Goal: Information Seeking & Learning: Learn about a topic

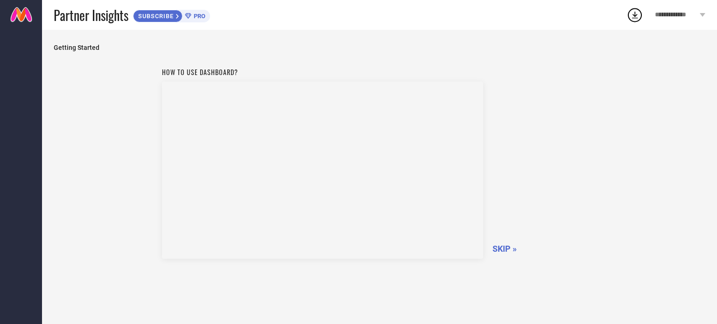
click at [510, 252] on span "SKIP »" at bounding box center [504, 249] width 24 height 10
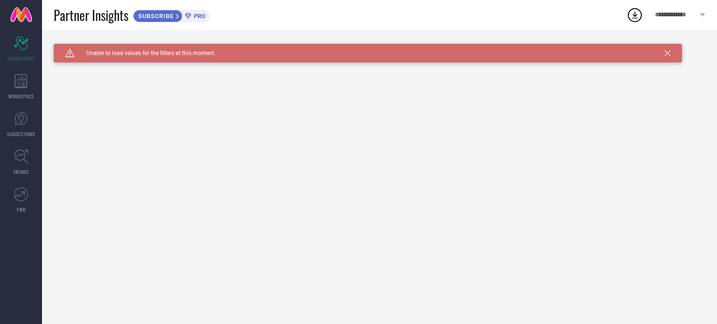
click at [670, 56] on icon at bounding box center [668, 53] width 6 height 6
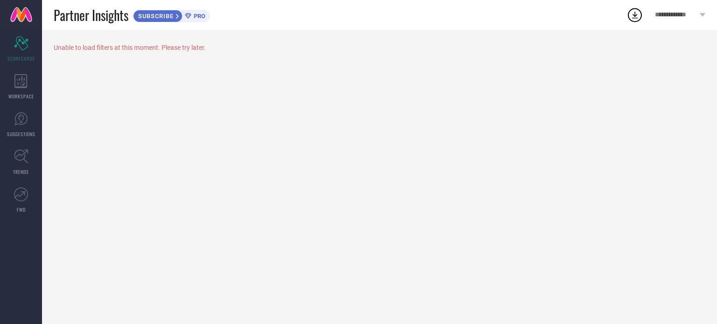
click at [193, 15] on span "PRO" at bounding box center [198, 16] width 14 height 7
click at [9, 84] on div "WORKSPACE" at bounding box center [21, 86] width 42 height 37
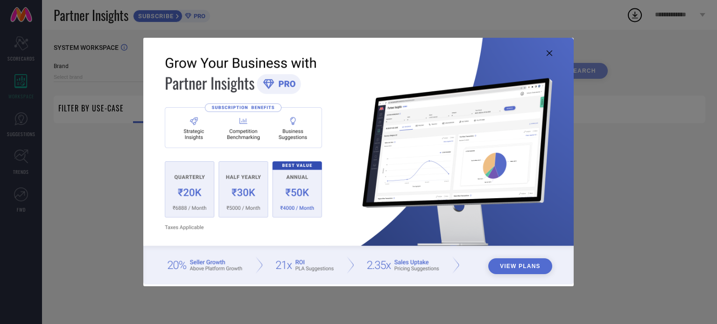
type input "1 STOP FASHION"
type input "All"
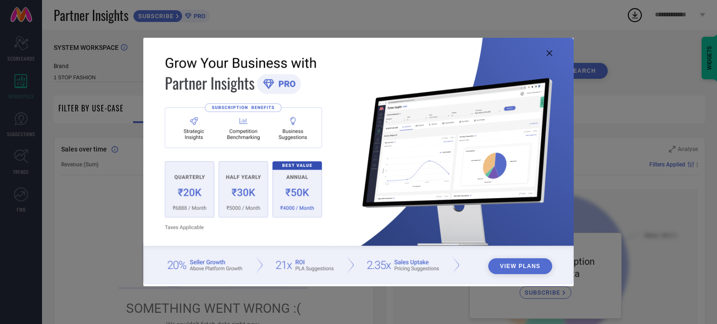
click at [549, 53] on icon at bounding box center [549, 53] width 6 height 6
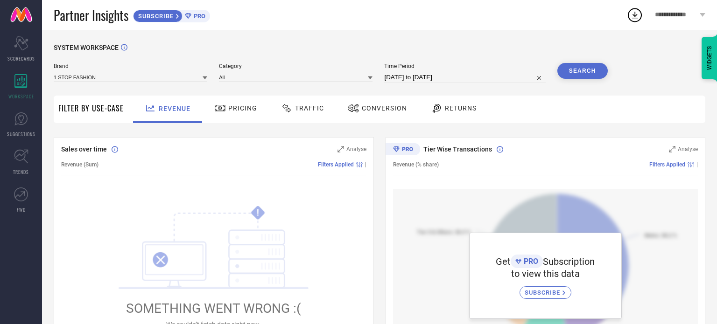
click at [635, 19] on icon at bounding box center [634, 15] width 17 height 17
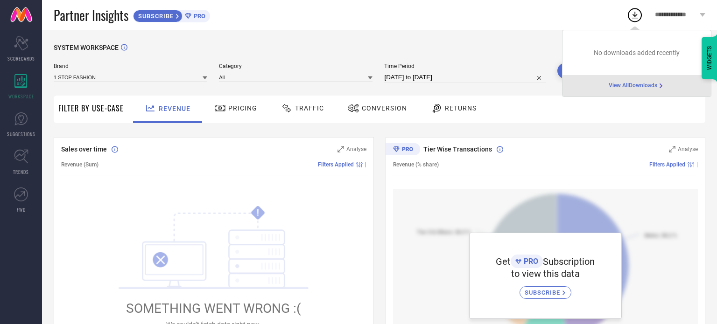
click at [490, 69] on span "Time Period" at bounding box center [464, 66] width 161 height 7
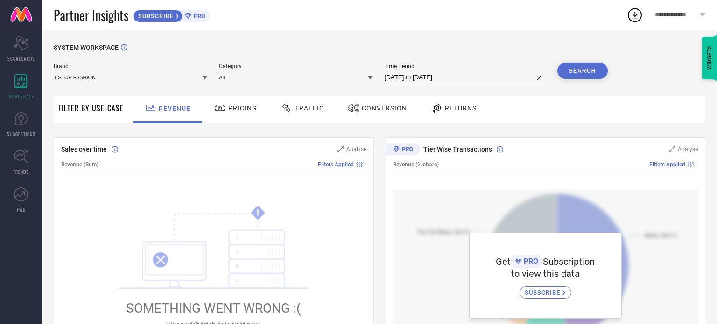
click at [704, 14] on icon at bounding box center [703, 15] width 6 height 4
click at [427, 57] on div "SYSTEM WORKSPACE" at bounding box center [379, 53] width 651 height 19
click at [228, 99] on div "Pricing" at bounding box center [236, 110] width 66 height 28
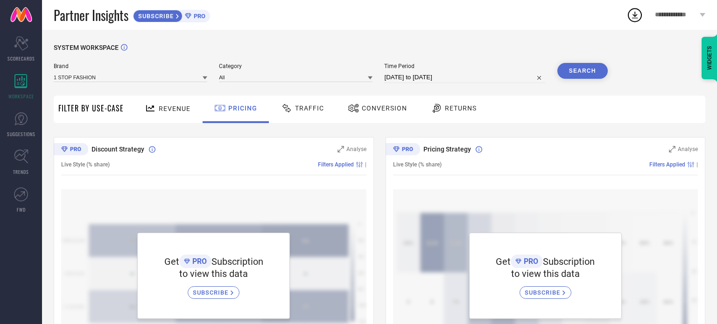
click at [298, 105] on span "Traffic" at bounding box center [309, 108] width 29 height 7
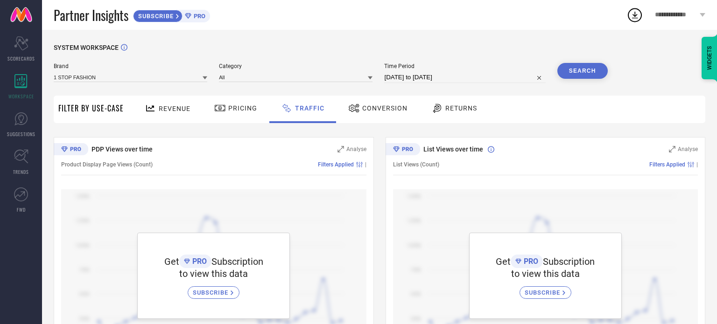
click at [385, 106] on span "Conversion" at bounding box center [384, 108] width 45 height 7
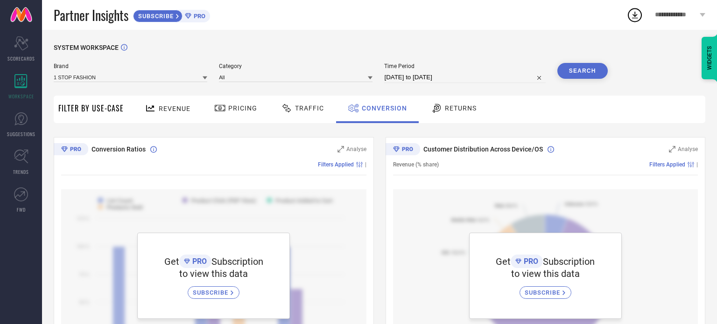
click at [311, 100] on div "Traffic" at bounding box center [302, 110] width 66 height 28
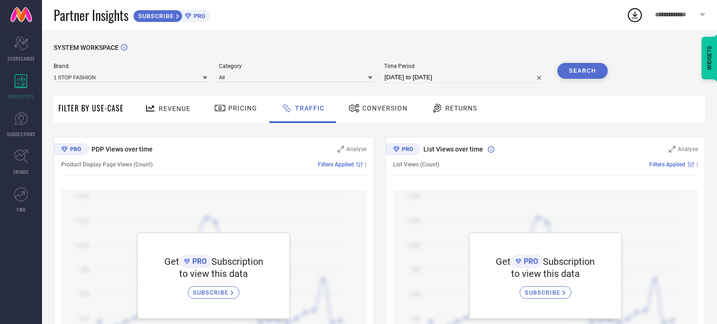
click at [200, 291] on span "SUBSCRIBE" at bounding box center [212, 292] width 38 height 7
click at [396, 110] on span "Conversion" at bounding box center [384, 108] width 45 height 7
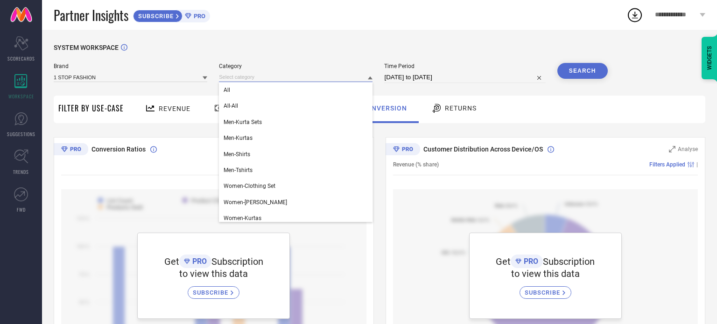
click at [248, 78] on input at bounding box center [296, 77] width 154 height 10
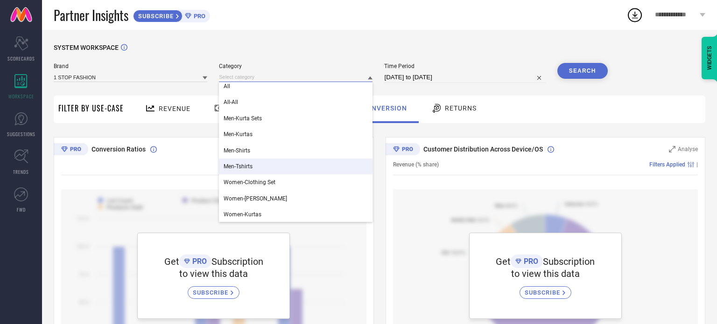
scroll to position [4, 0]
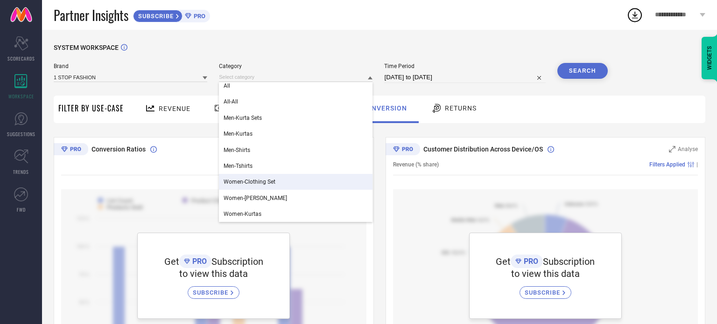
click at [285, 176] on div "Women-Clothing Set" at bounding box center [296, 182] width 154 height 16
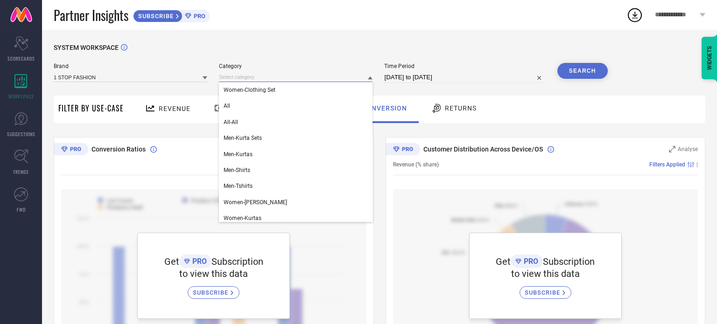
click at [281, 78] on input at bounding box center [296, 77] width 154 height 10
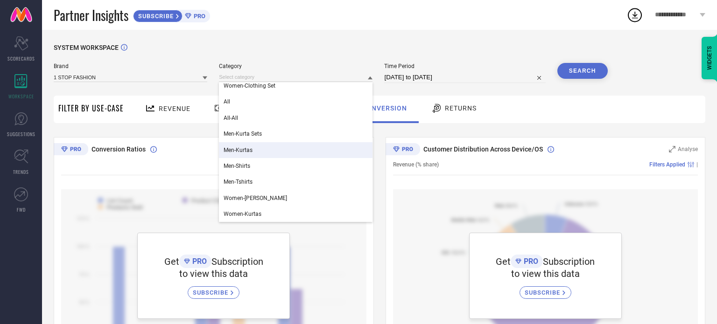
click at [438, 93] on div "SYSTEM WORKSPACE Brand 1 STOP FASHION Category Women-Clothing Set All All-All M…" at bounding box center [379, 330] width 651 height 572
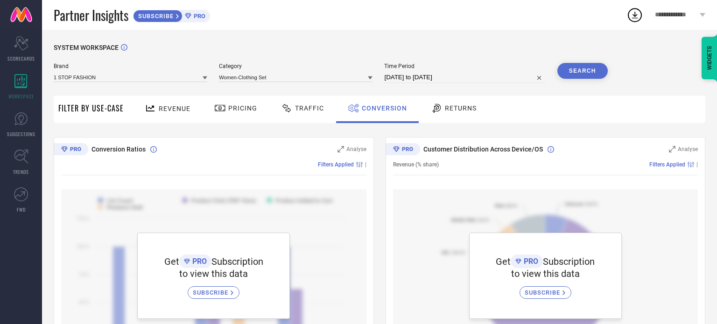
click at [608, 70] on div "SYSTEM WORKSPACE Brand 1 STOP FASHION Category Women-Clothing Set Time Period […" at bounding box center [379, 330] width 651 height 572
click at [453, 118] on div "Returns" at bounding box center [453, 110] width 69 height 28
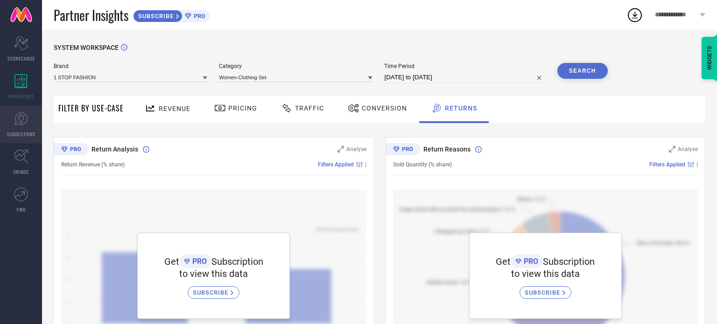
click at [21, 113] on icon at bounding box center [21, 119] width 14 height 14
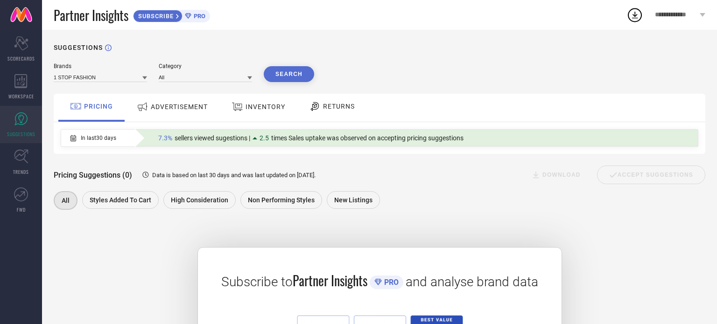
click at [183, 117] on div "ADVERTISEMENT" at bounding box center [172, 108] width 94 height 28
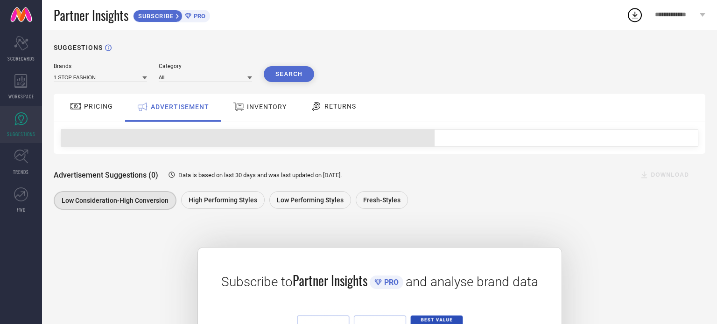
click at [231, 110] on div "INVENTORY" at bounding box center [260, 106] width 58 height 17
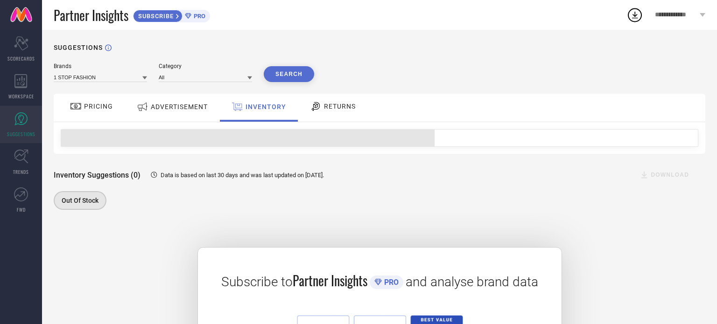
click at [330, 115] on div "RETURNS" at bounding box center [332, 108] width 69 height 28
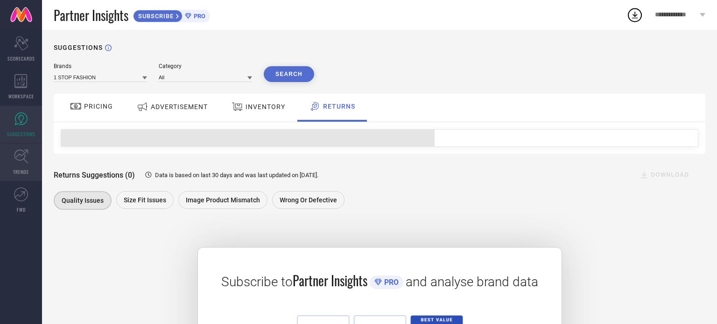
click at [26, 162] on icon at bounding box center [21, 157] width 14 height 14
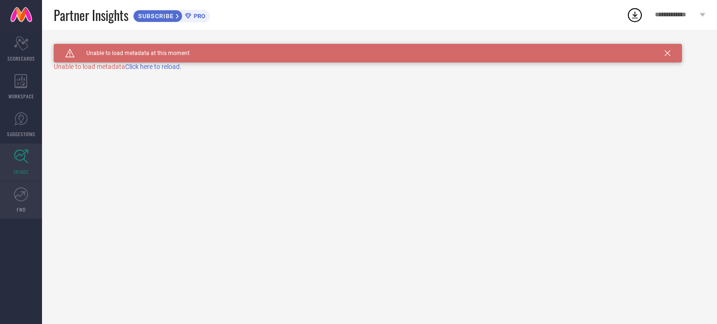
click at [21, 210] on span "FWD" at bounding box center [21, 209] width 9 height 7
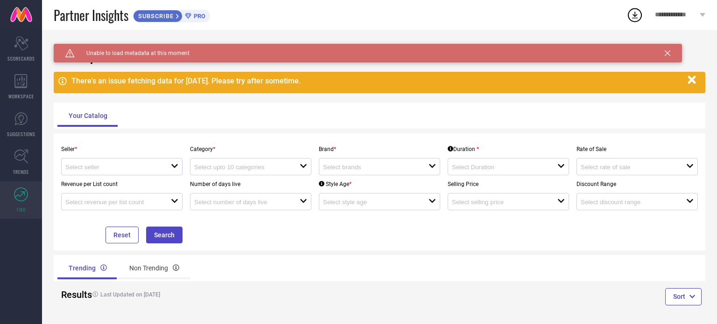
click at [168, 170] on div at bounding box center [117, 166] width 105 height 9
click at [161, 183] on li "Myntra ( MINT_1 )" at bounding box center [122, 185] width 120 height 17
type input "Myntra ( MINT_1 )"
click at [229, 167] on input at bounding box center [241, 167] width 95 height 7
click at [363, 156] on div "Brand * open" at bounding box center [379, 157] width 129 height 35
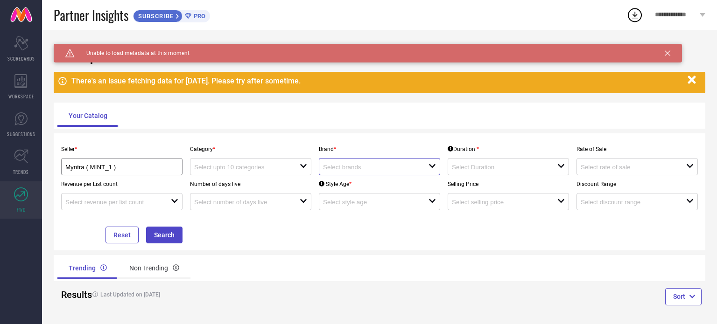
click at [361, 168] on input at bounding box center [370, 167] width 95 height 7
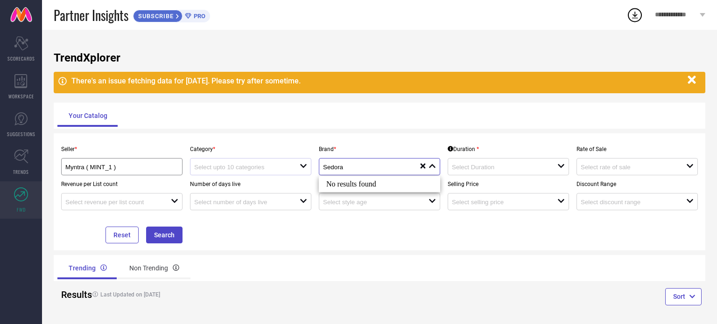
type input "Sedora"
click at [265, 171] on input at bounding box center [241, 167] width 95 height 7
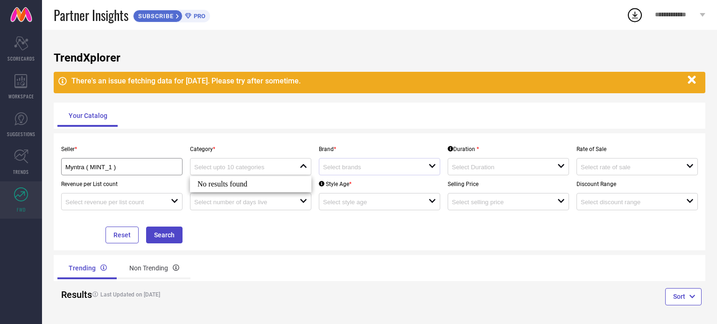
click at [251, 184] on div "No results found" at bounding box center [250, 184] width 121 height 16
click at [241, 140] on div "Seller * Myntra ( MINT_1 ) Category * close Brand * open Duration * open Rate o…" at bounding box center [379, 191] width 651 height 117
click at [133, 164] on input "Myntra ( MINT_1 )" at bounding box center [116, 167] width 102 height 7
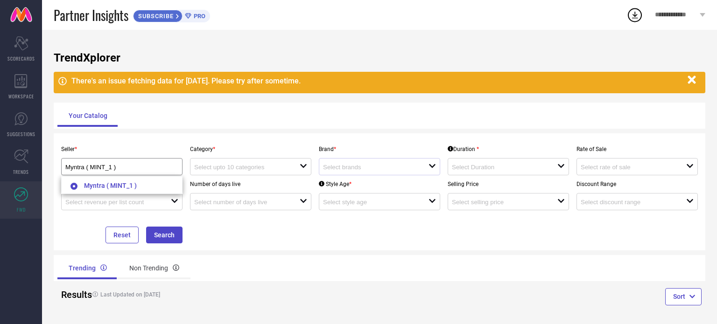
click at [196, 142] on div "Category * open" at bounding box center [250, 157] width 129 height 35
